Goal: Task Accomplishment & Management: Manage account settings

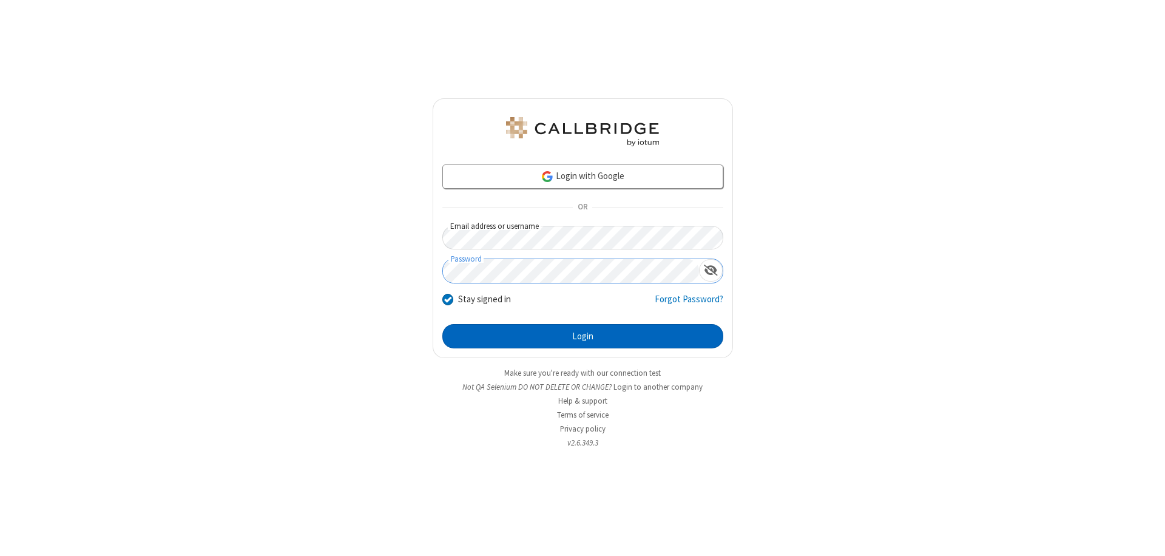
click at [582, 336] on button "Login" at bounding box center [582, 336] width 281 height 24
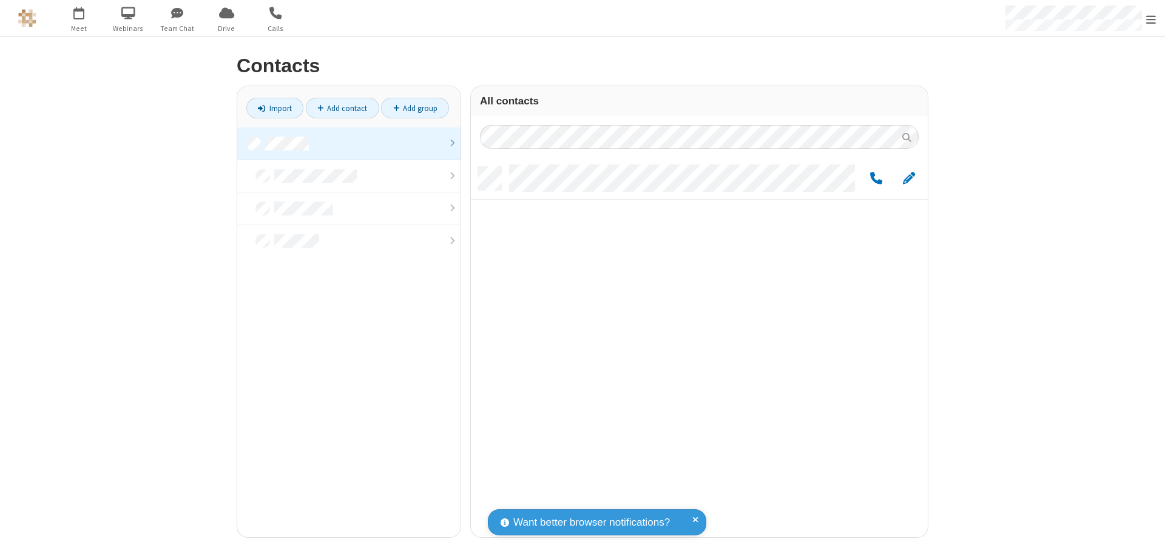
scroll to position [370, 448]
click at [349, 143] on link at bounding box center [348, 143] width 223 height 33
click at [415, 108] on link "Add group" at bounding box center [415, 108] width 68 height 21
